Goal: Task Accomplishment & Management: Manage account settings

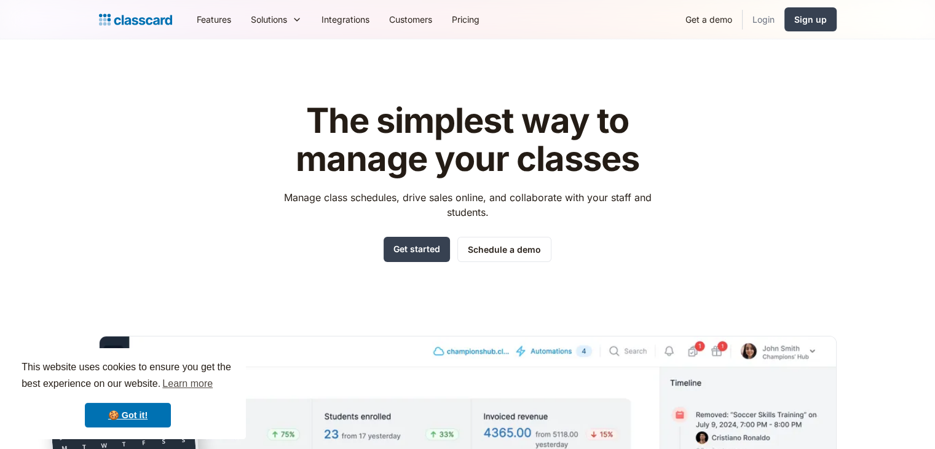
click at [765, 18] on link "Login" at bounding box center [764, 20] width 42 height 28
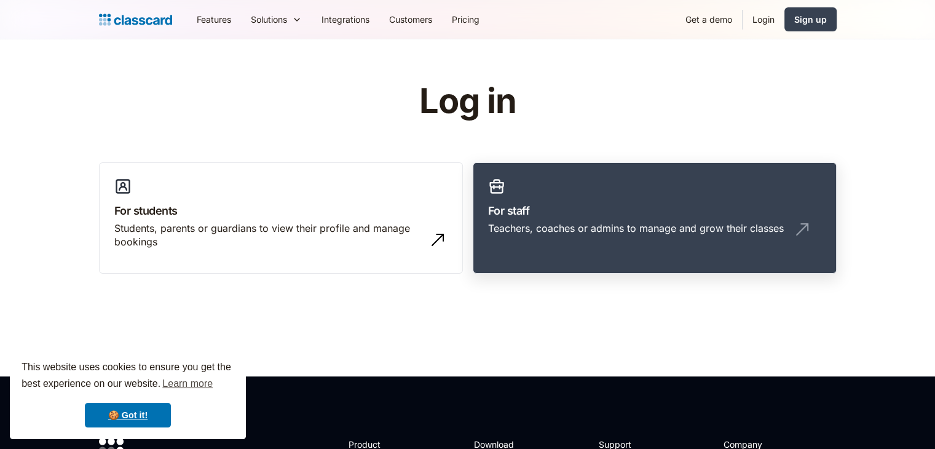
click at [560, 180] on link "For staff Teachers, coaches or admins to manage and grow their classes" at bounding box center [655, 218] width 364 height 112
